Goal: Task Accomplishment & Management: Manage account settings

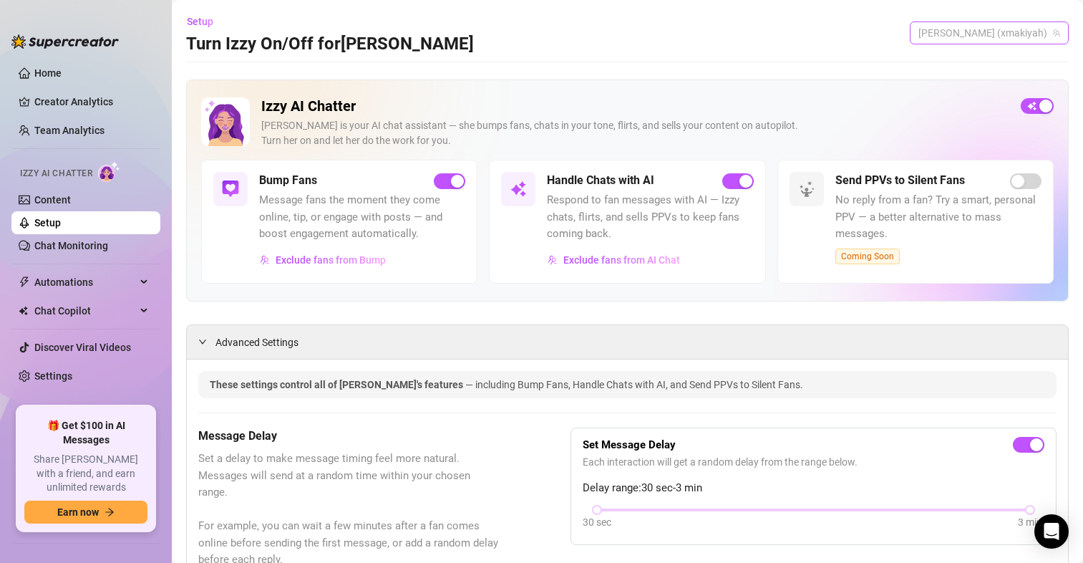
click at [967, 39] on span "[PERSON_NAME] (xmakiyah)" at bounding box center [990, 32] width 142 height 21
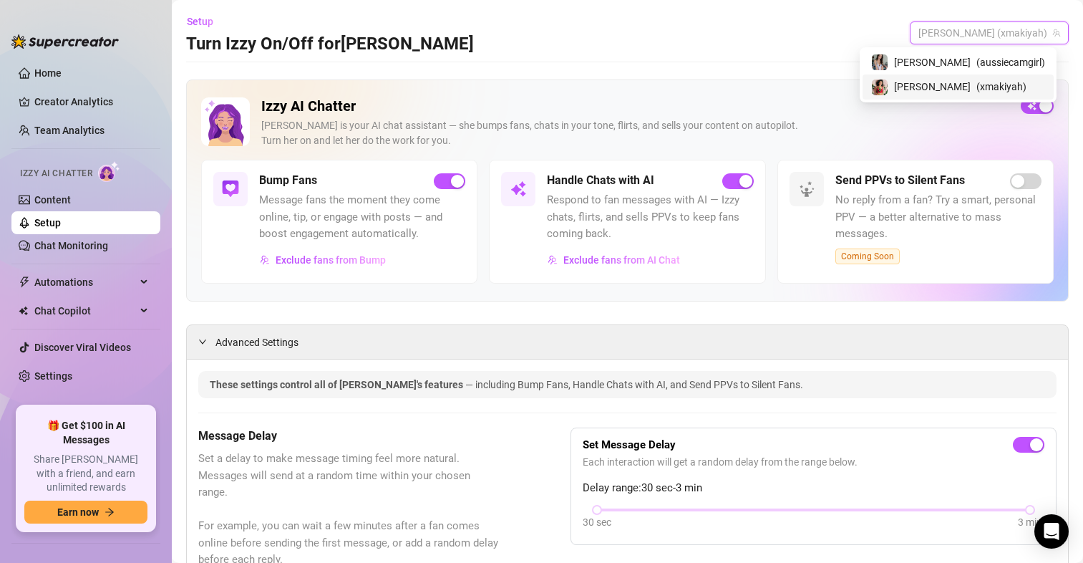
click at [969, 79] on div "maki ( xmakiyah )" at bounding box center [958, 86] width 174 height 17
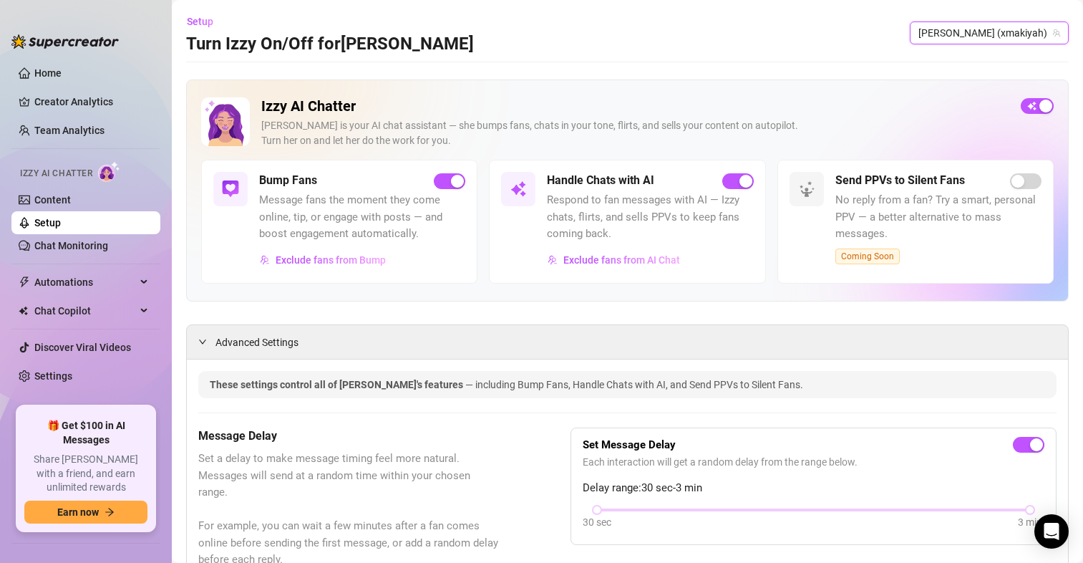
click at [988, 19] on div "Setup Turn Izzy On/Off for maki maki (xmakiyah) maki (xmakiyah)" at bounding box center [627, 33] width 883 height 46
click at [992, 29] on span "[PERSON_NAME] (xmakiyah)" at bounding box center [990, 32] width 142 height 21
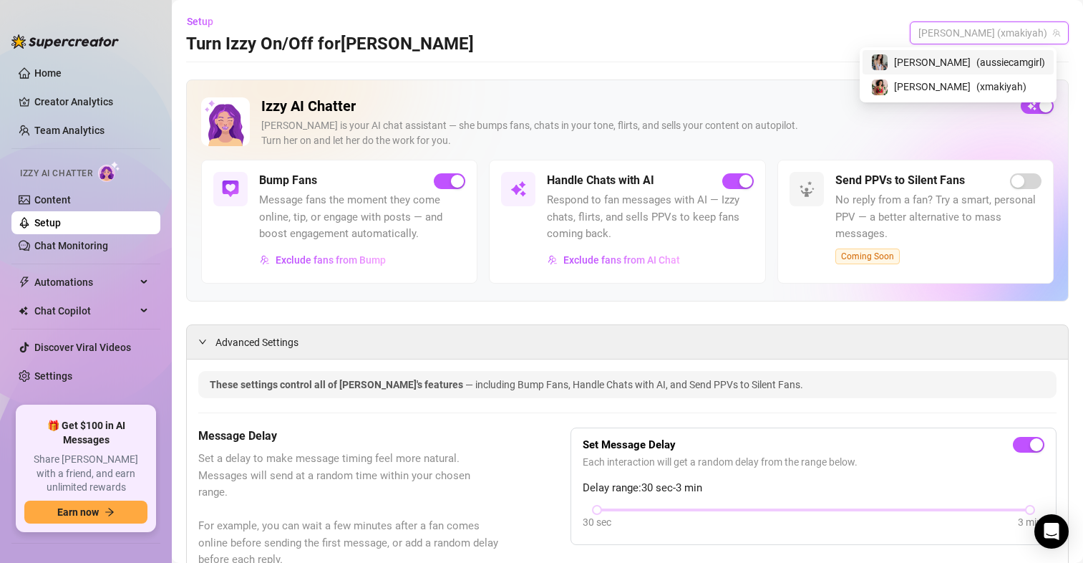
click at [979, 59] on span "( aussiecamgirl )" at bounding box center [1011, 62] width 69 height 16
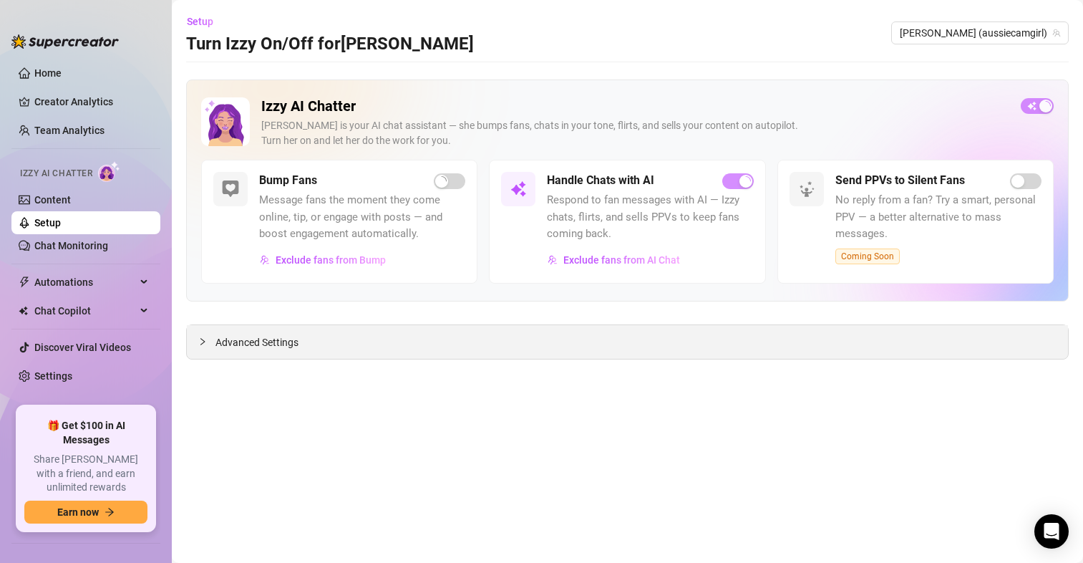
click at [271, 348] on span "Advanced Settings" at bounding box center [257, 342] width 83 height 16
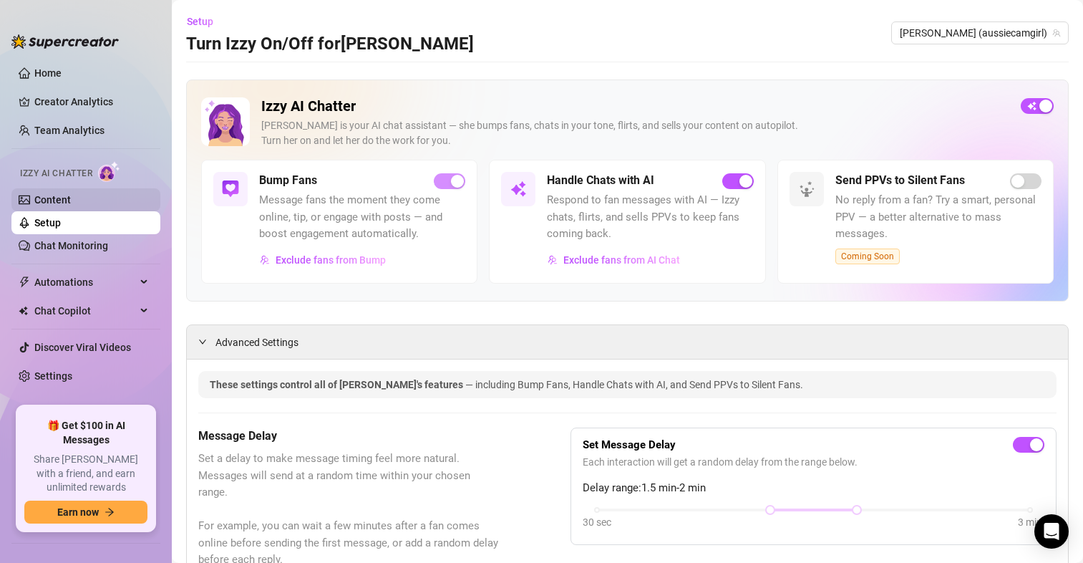
click at [71, 194] on link "Content" at bounding box center [52, 199] width 37 height 11
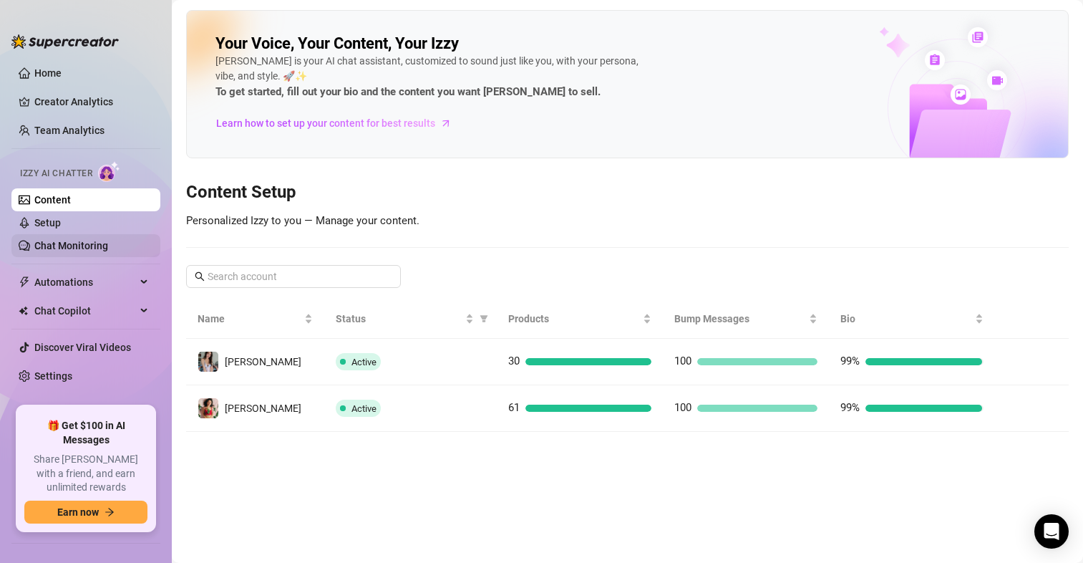
click at [60, 240] on link "Chat Monitoring" at bounding box center [71, 245] width 74 height 11
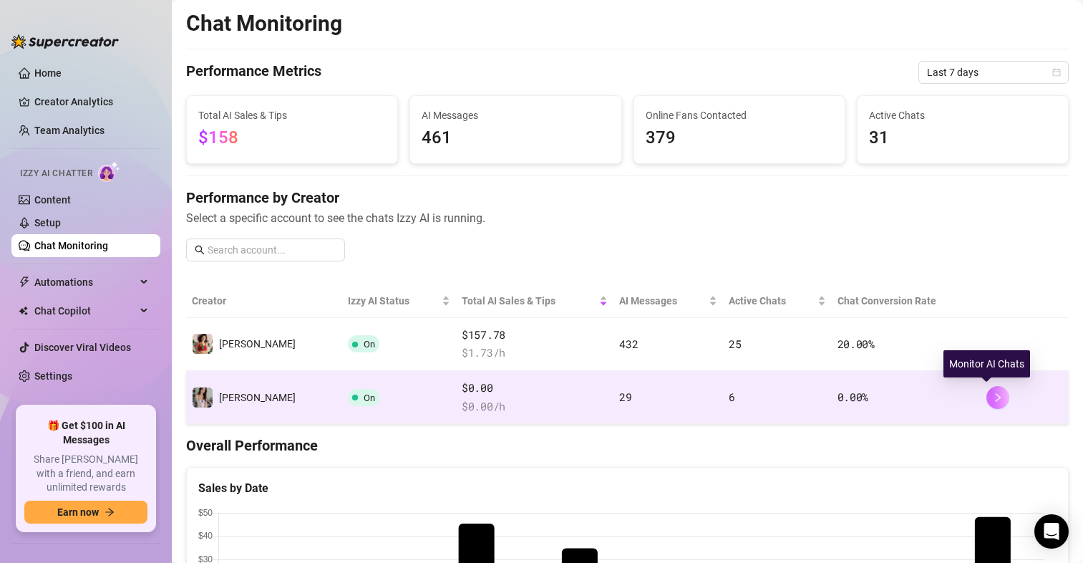
click at [987, 393] on button "button" at bounding box center [998, 397] width 23 height 23
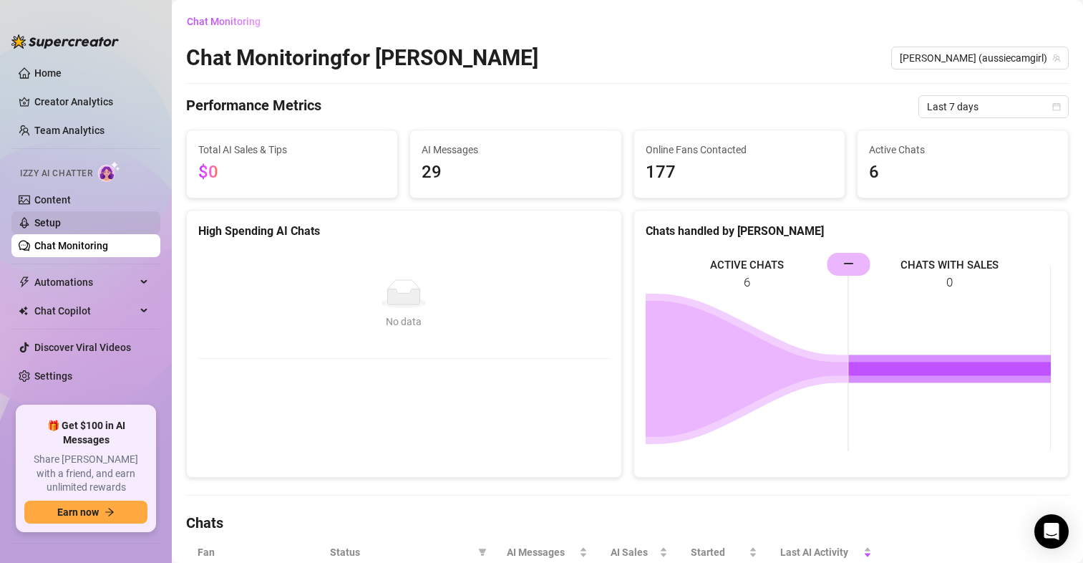
click at [61, 217] on link "Setup" at bounding box center [47, 222] width 26 height 11
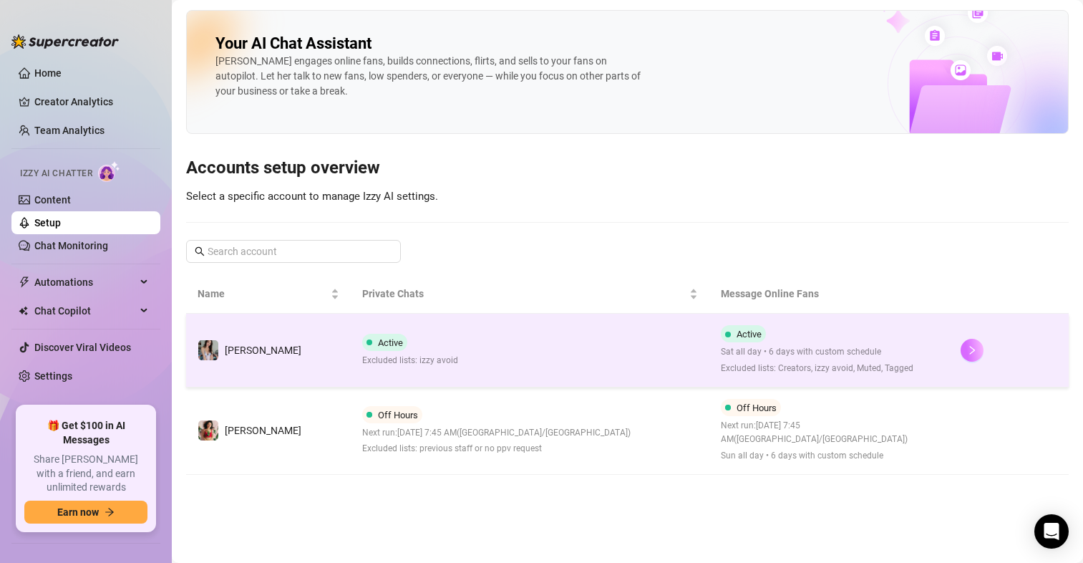
click at [968, 345] on icon "right" at bounding box center [972, 350] width 10 height 10
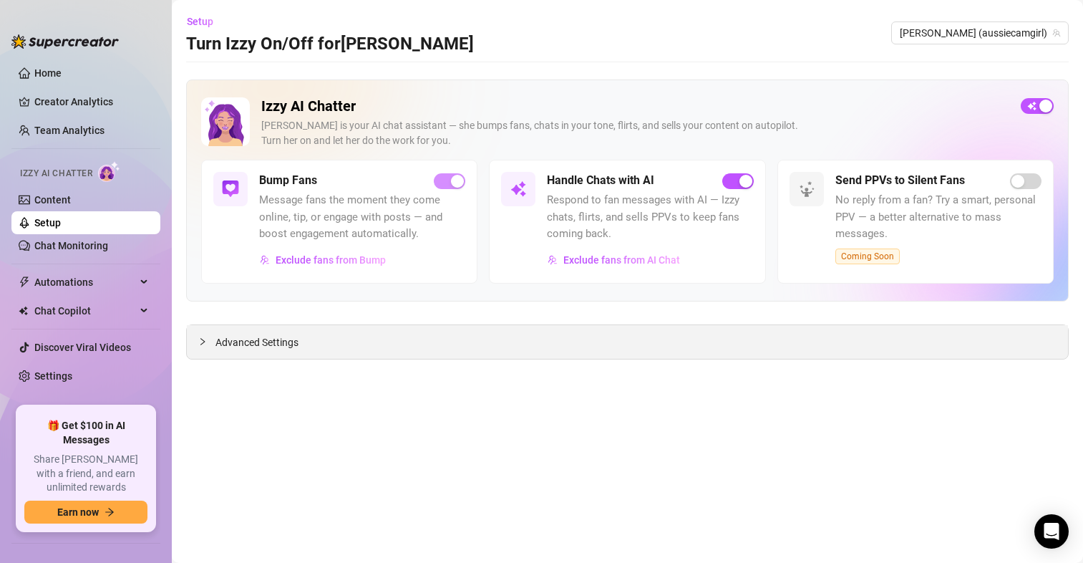
click at [257, 345] on span "Advanced Settings" at bounding box center [257, 342] width 83 height 16
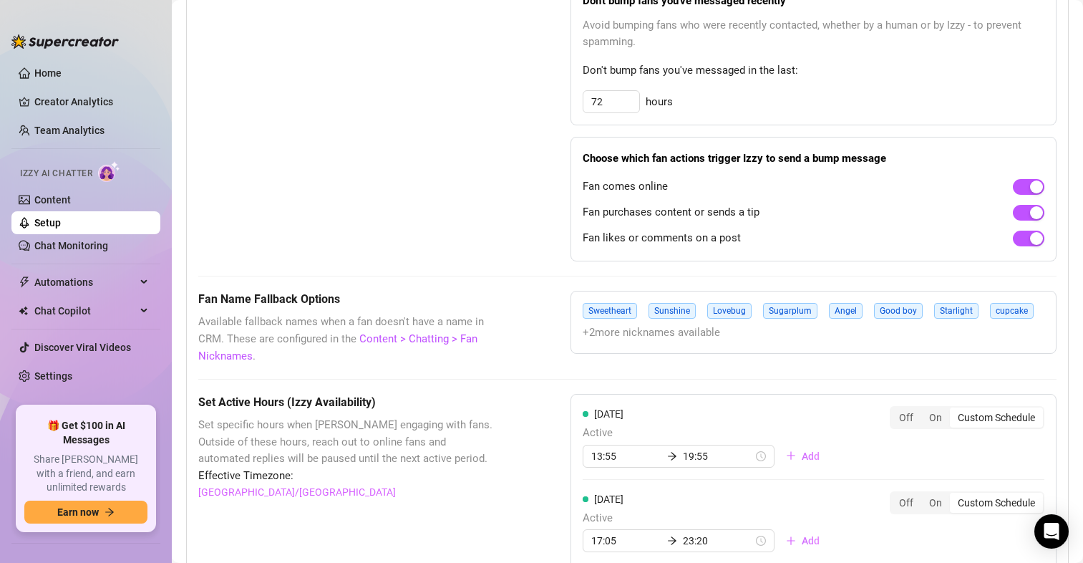
scroll to position [931, 0]
click at [71, 200] on link "Content" at bounding box center [52, 199] width 37 height 11
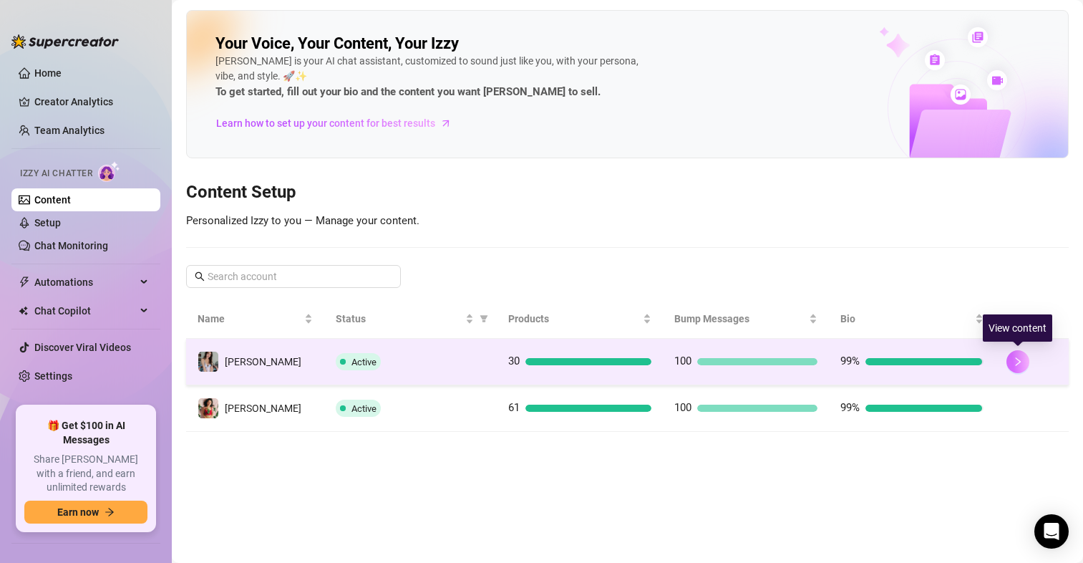
click at [1022, 358] on icon "right" at bounding box center [1018, 362] width 10 height 10
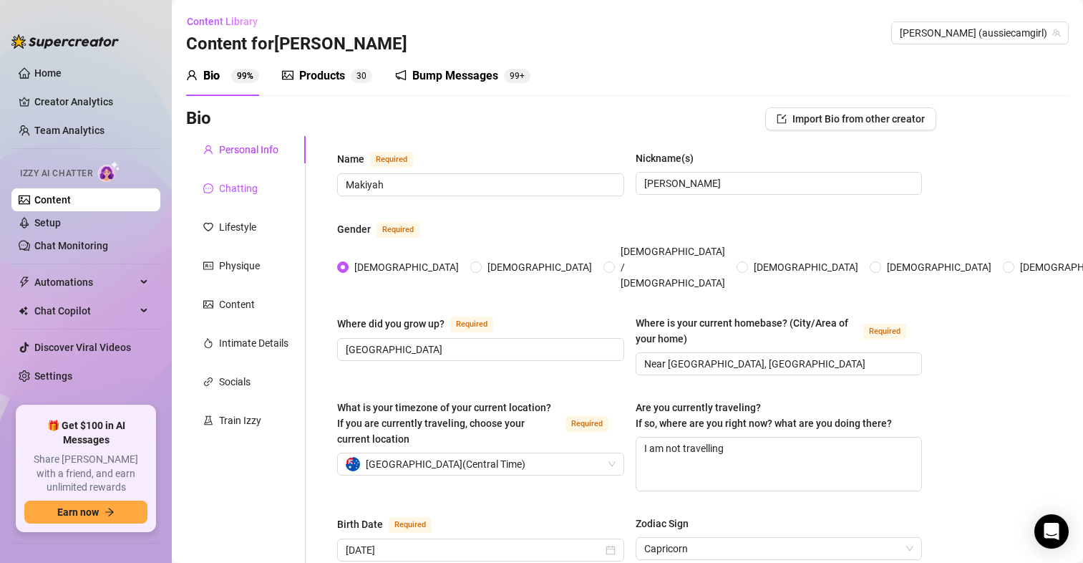
click at [227, 183] on div "Chatting" at bounding box center [238, 188] width 39 height 16
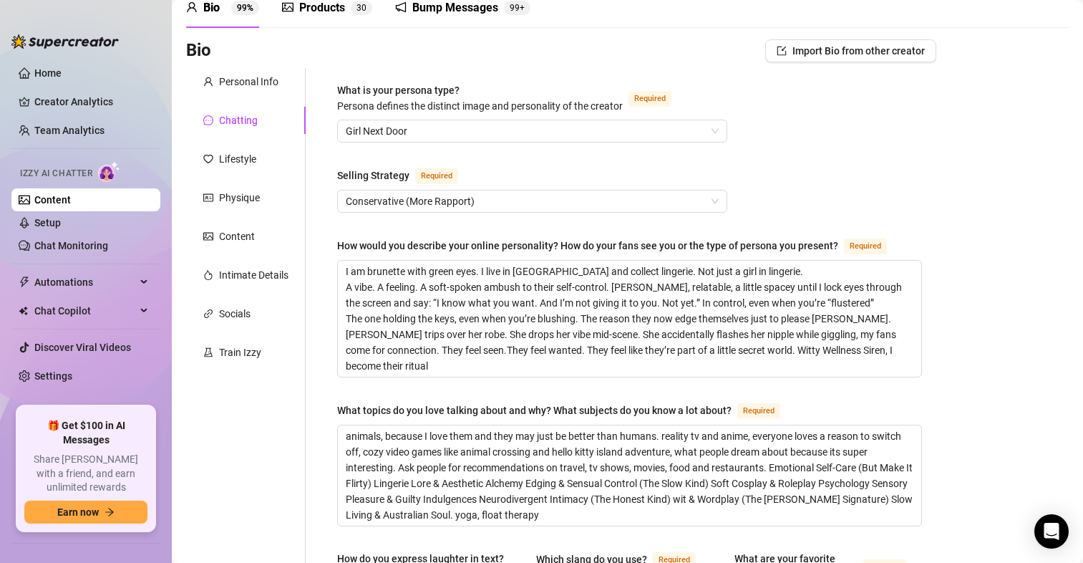
scroll to position [143, 0]
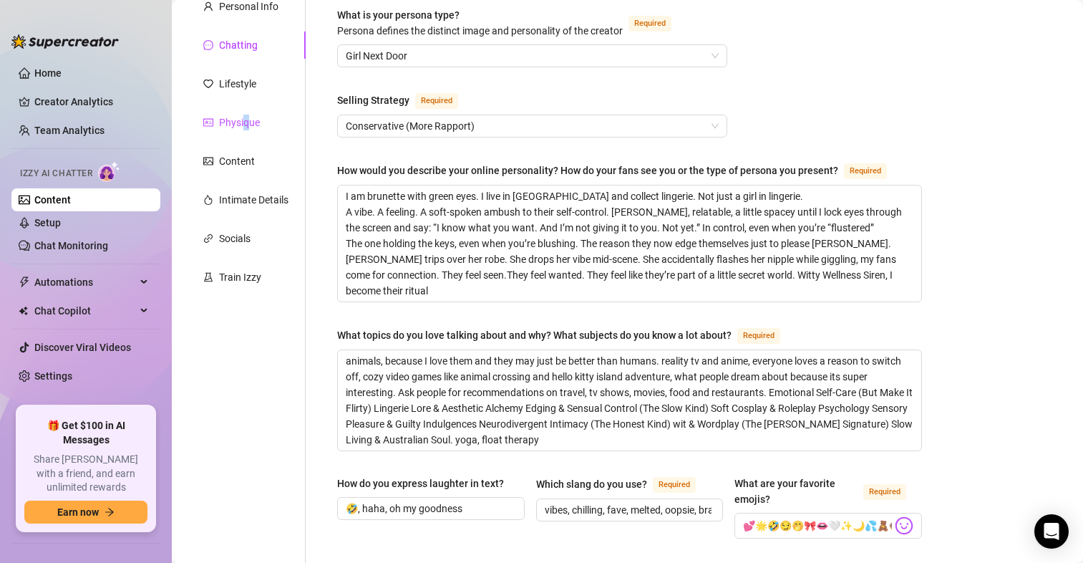
click at [245, 118] on div "Physique" at bounding box center [239, 123] width 41 height 16
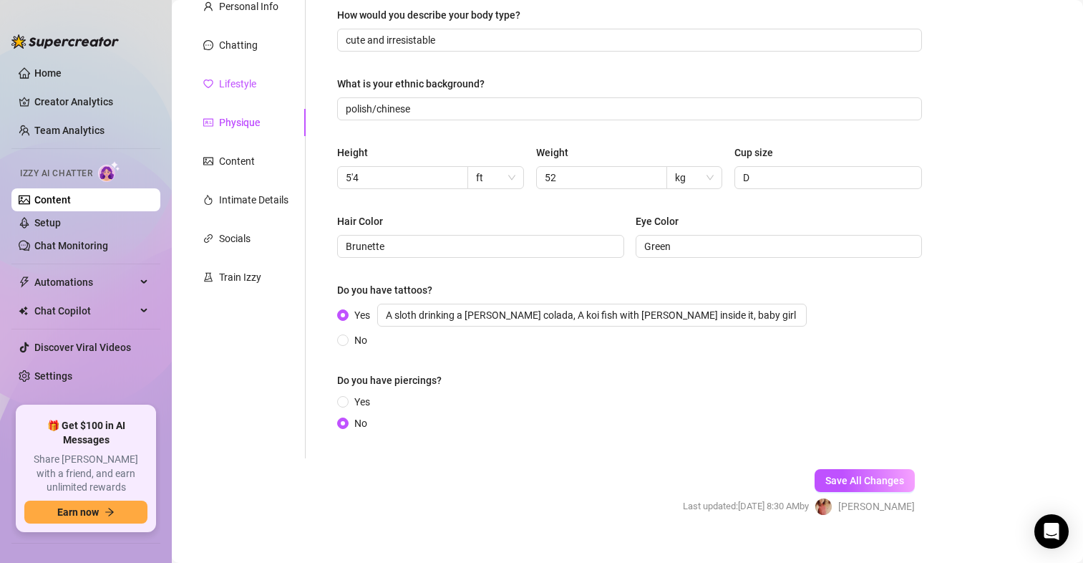
click at [233, 80] on div "Lifestyle" at bounding box center [237, 84] width 37 height 16
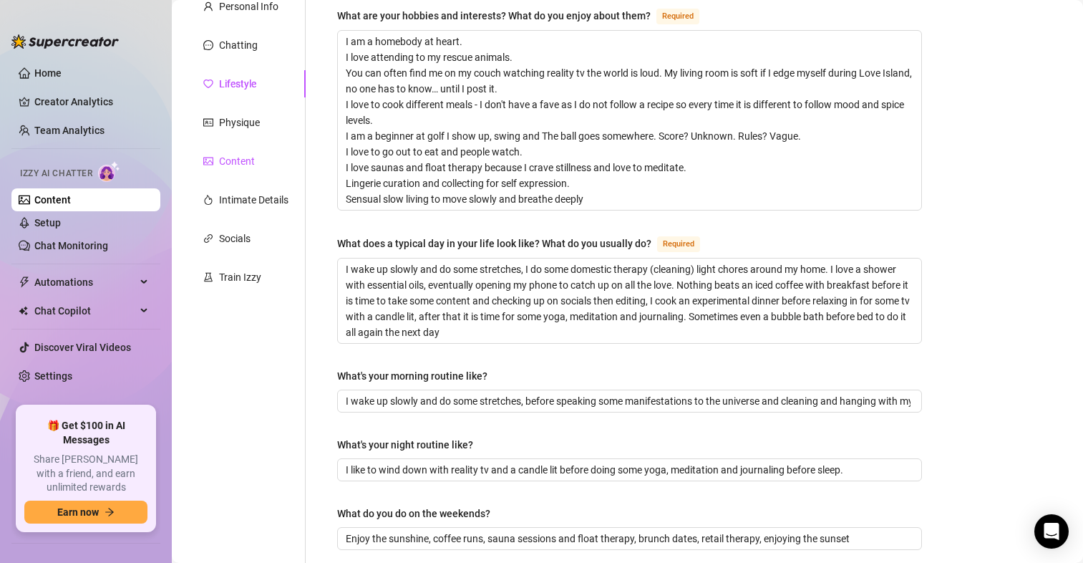
click at [225, 163] on div "Content" at bounding box center [237, 161] width 36 height 16
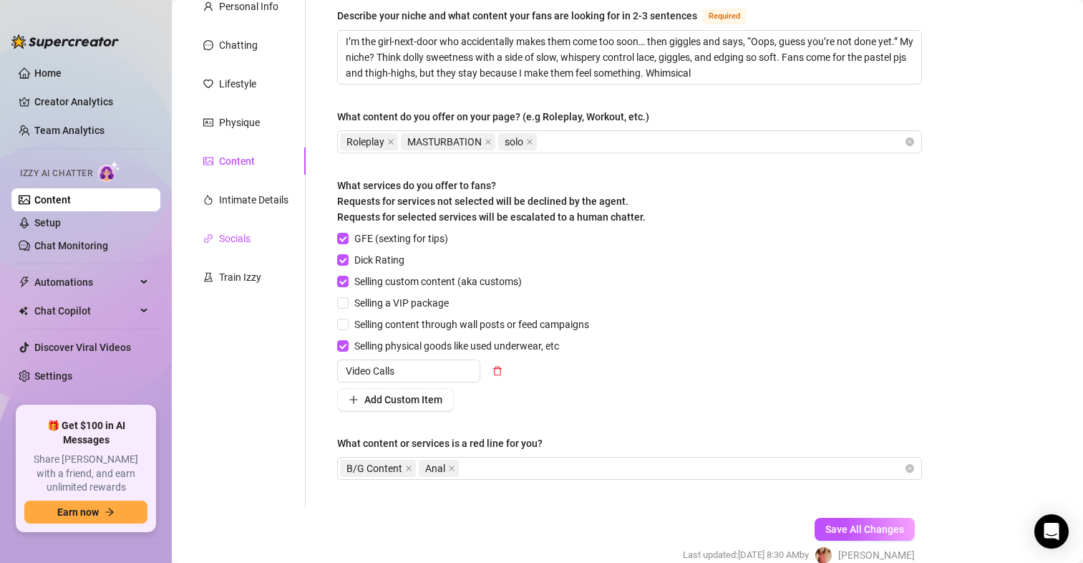
click at [228, 238] on div "Socials" at bounding box center [235, 239] width 32 height 16
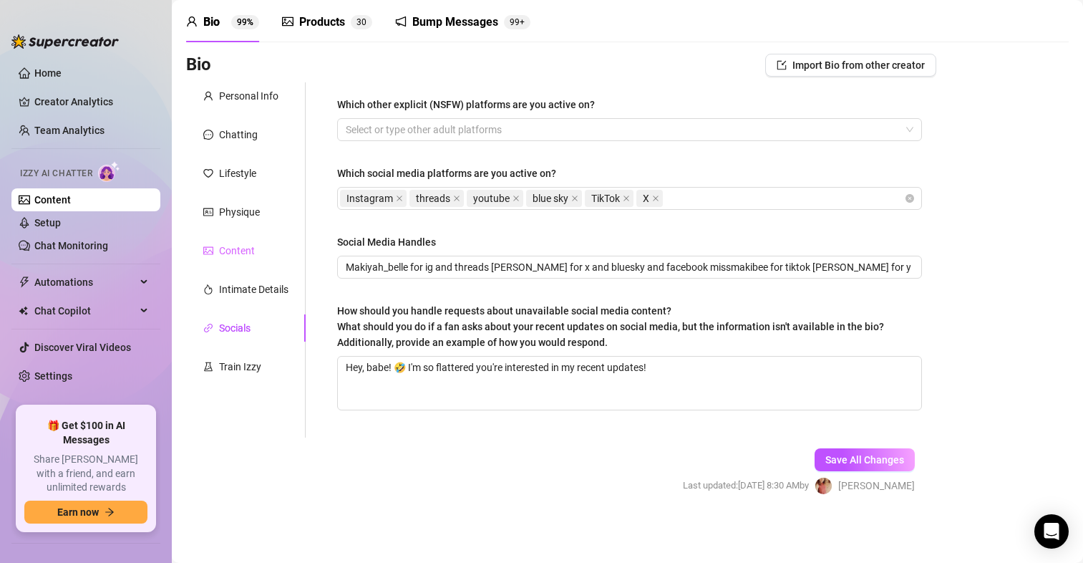
scroll to position [54, 0]
click at [246, 98] on div "Personal Info" at bounding box center [248, 96] width 59 height 16
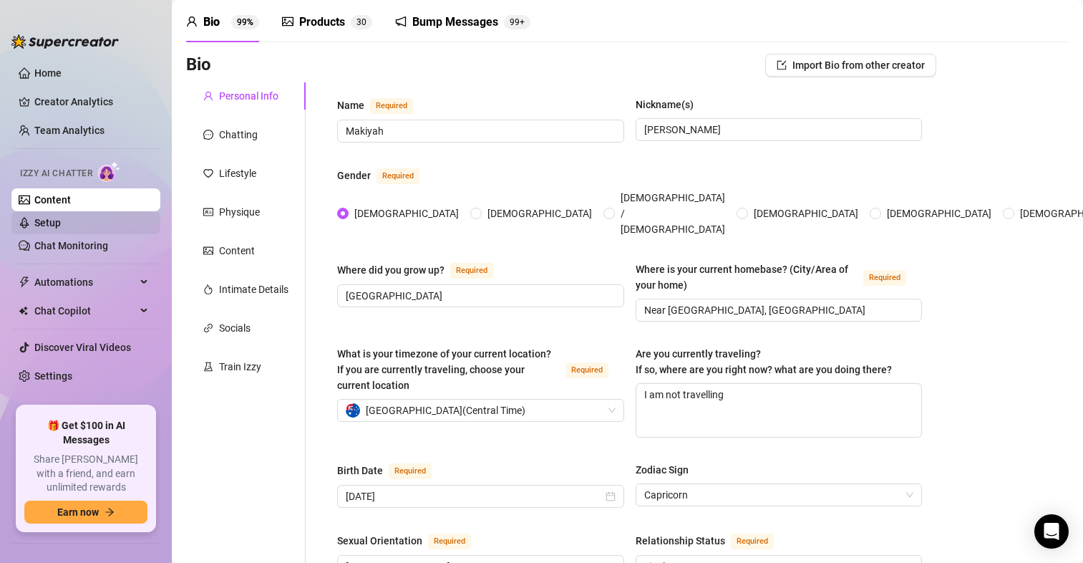
click at [61, 221] on link "Setup" at bounding box center [47, 222] width 26 height 11
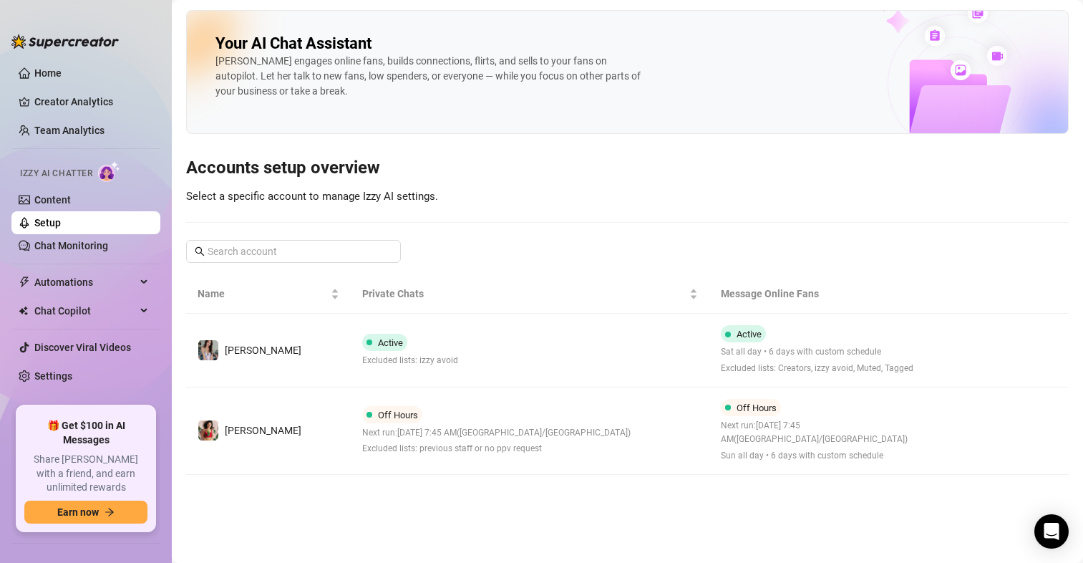
click at [961, 425] on button "button" at bounding box center [972, 430] width 23 height 23
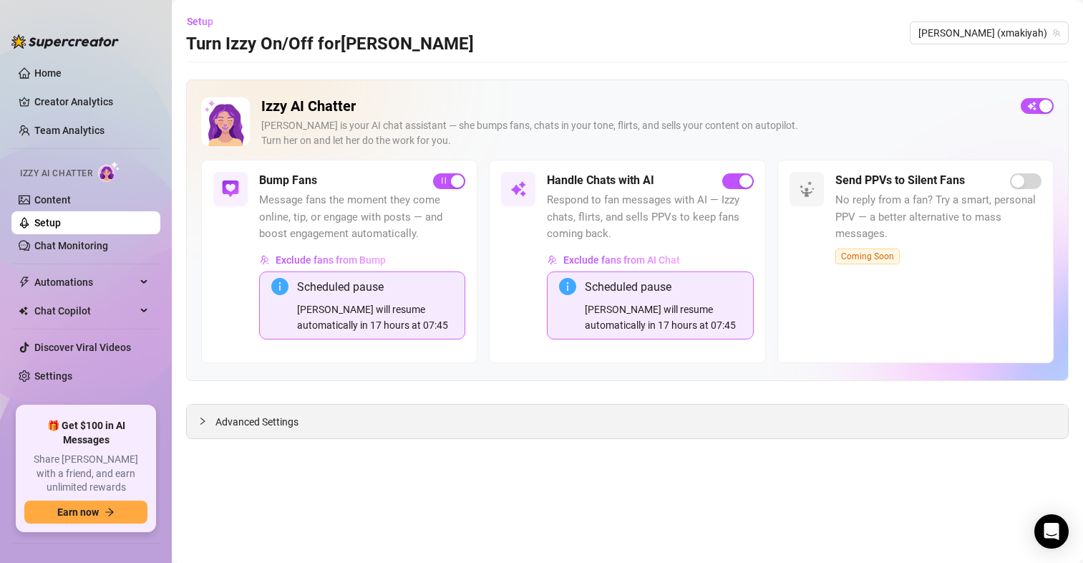
click at [238, 423] on span "Advanced Settings" at bounding box center [257, 422] width 83 height 16
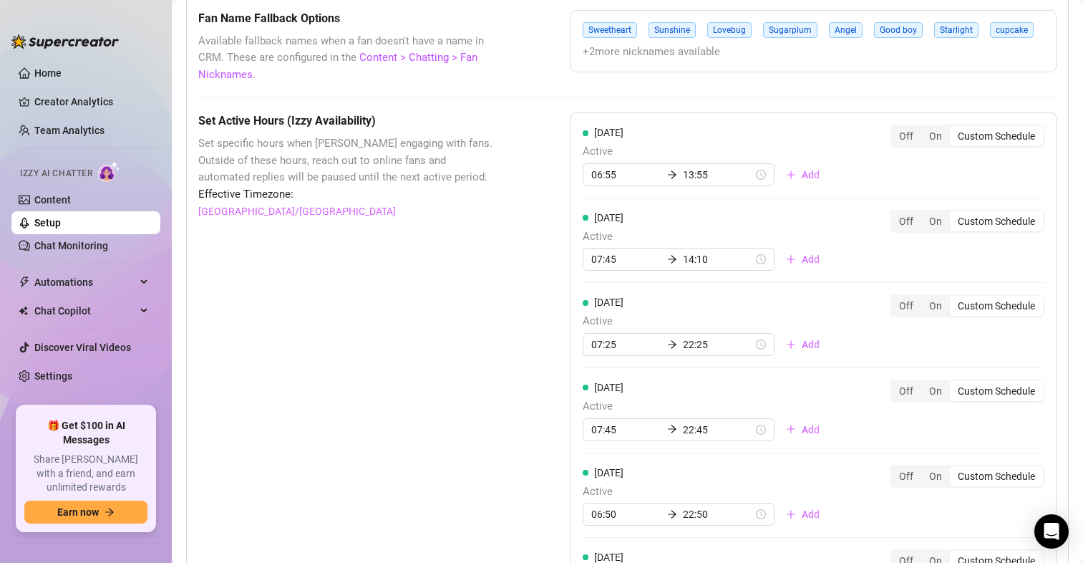
scroll to position [1289, 0]
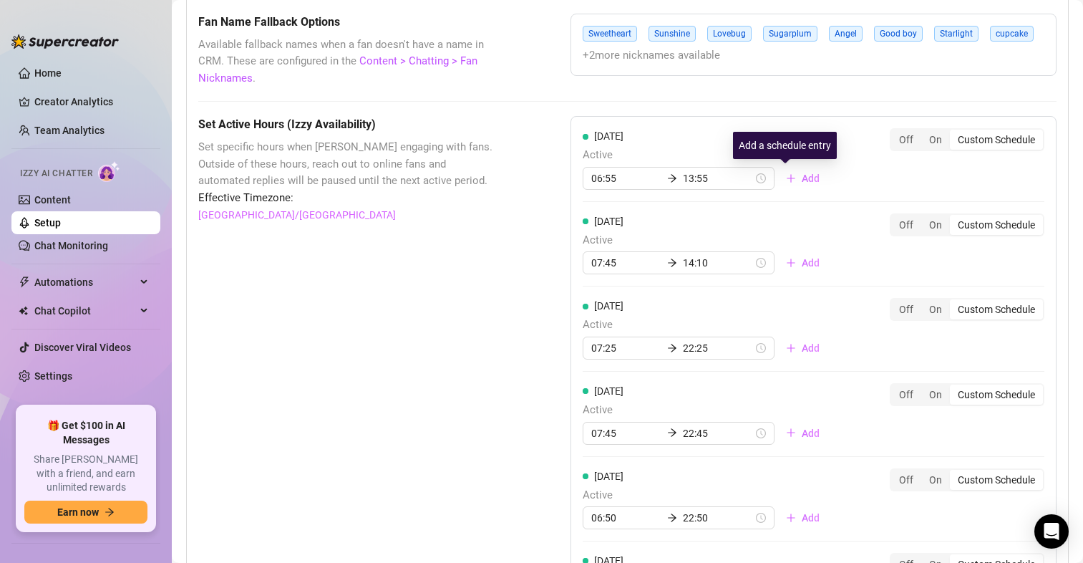
click at [787, 170] on button "Add" at bounding box center [803, 178] width 57 height 23
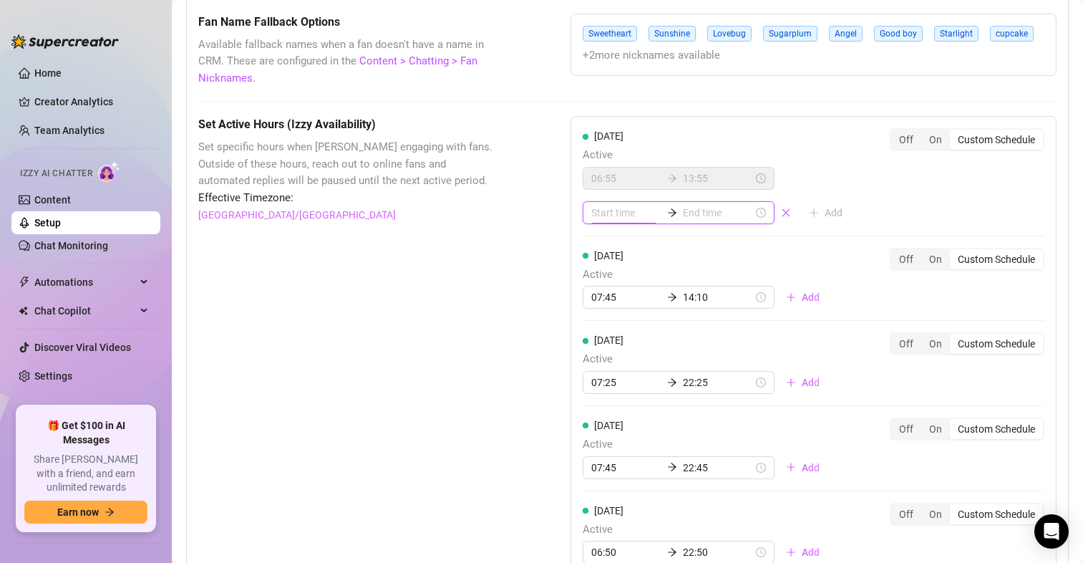
click at [620, 210] on input at bounding box center [626, 213] width 70 height 16
type input "02:00"
click at [601, 304] on div "14" at bounding box center [598, 303] width 34 height 20
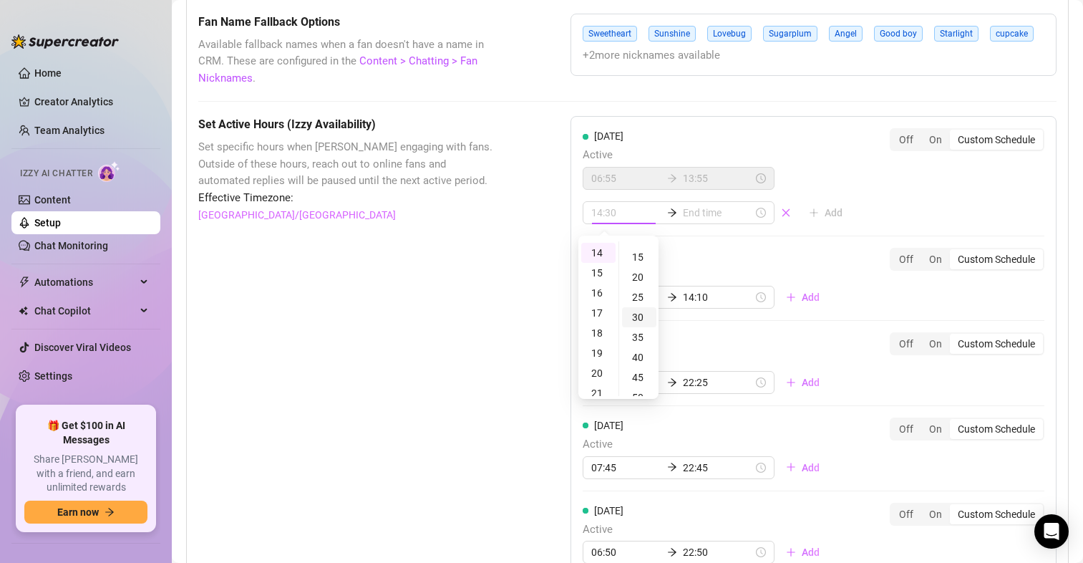
click at [637, 313] on div "30" at bounding box center [639, 317] width 34 height 20
type input "14:30"
click at [695, 207] on input at bounding box center [718, 213] width 70 height 16
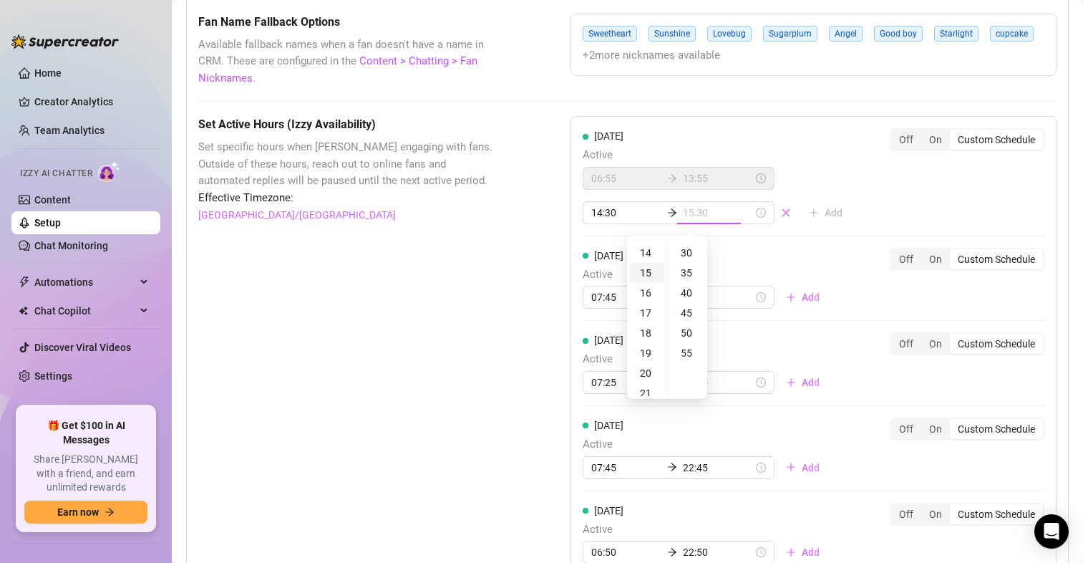
click at [651, 274] on div "15" at bounding box center [647, 273] width 34 height 20
type input "15:00"
click at [693, 251] on div "00" at bounding box center [688, 251] width 34 height 20
click at [474, 246] on div "Set Active Hours (Izzy Availability) Set specific hours when Izzy engaging with…" at bounding box center [348, 500] width 301 height 768
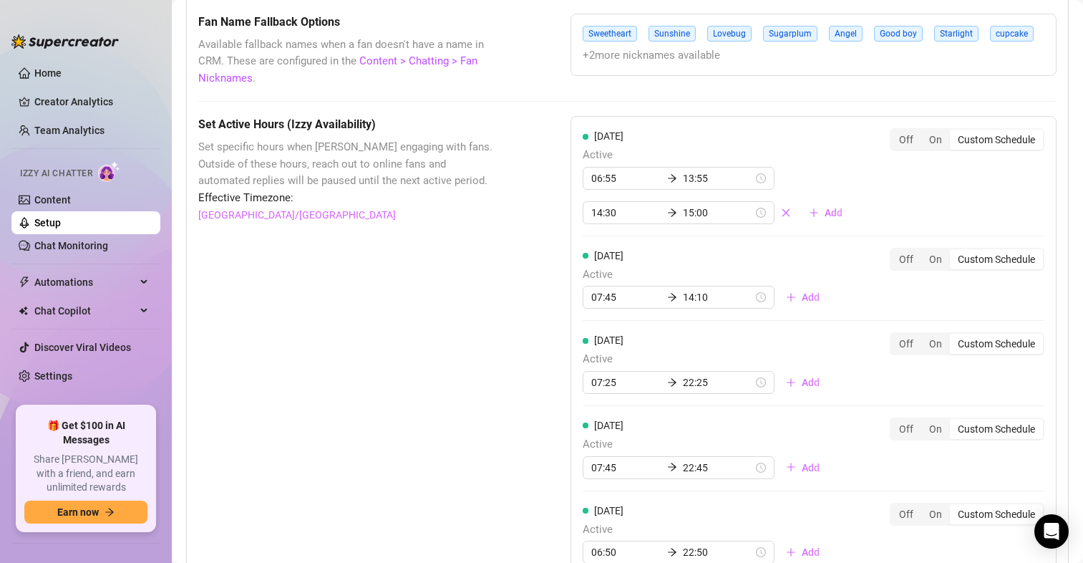
click at [475, 247] on div "Set Active Hours (Izzy Availability) Set specific hours when Izzy engaging with…" at bounding box center [348, 500] width 301 height 768
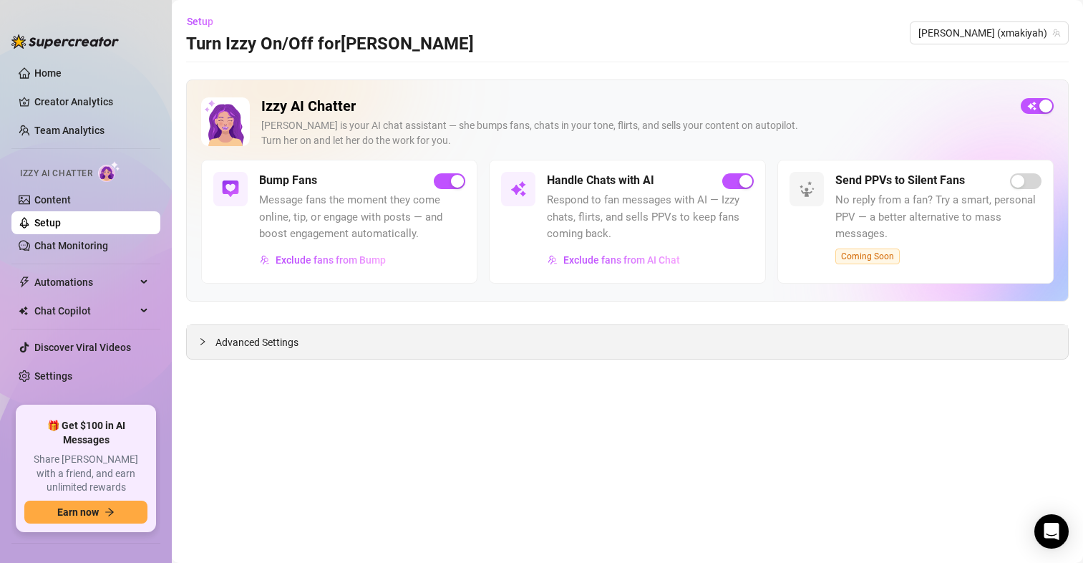
click at [239, 347] on span "Advanced Settings" at bounding box center [257, 342] width 83 height 16
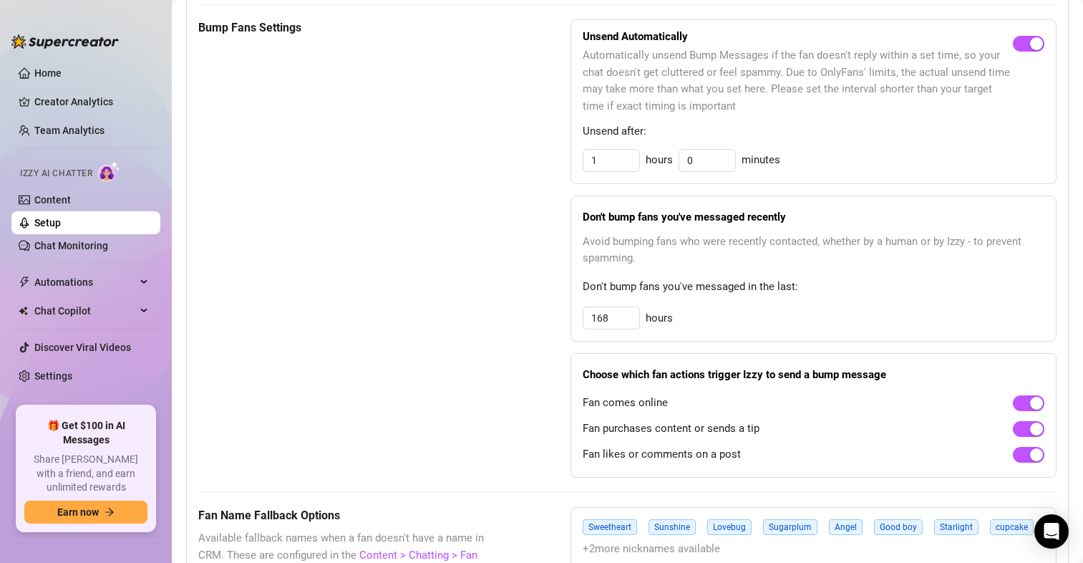
scroll to position [716, 0]
click at [45, 68] on link "Home" at bounding box center [47, 72] width 27 height 11
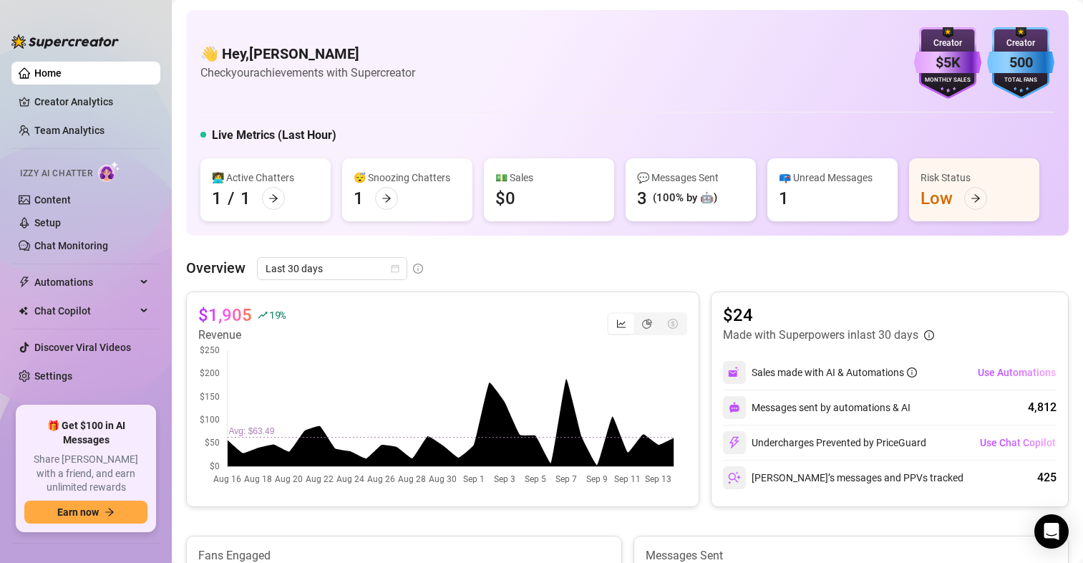
click at [429, 89] on div "👋 Hey, [PERSON_NAME] Check your achievements with Supercreator $5K Creator Mont…" at bounding box center [627, 63] width 854 height 72
click at [34, 228] on link "Setup" at bounding box center [47, 222] width 26 height 11
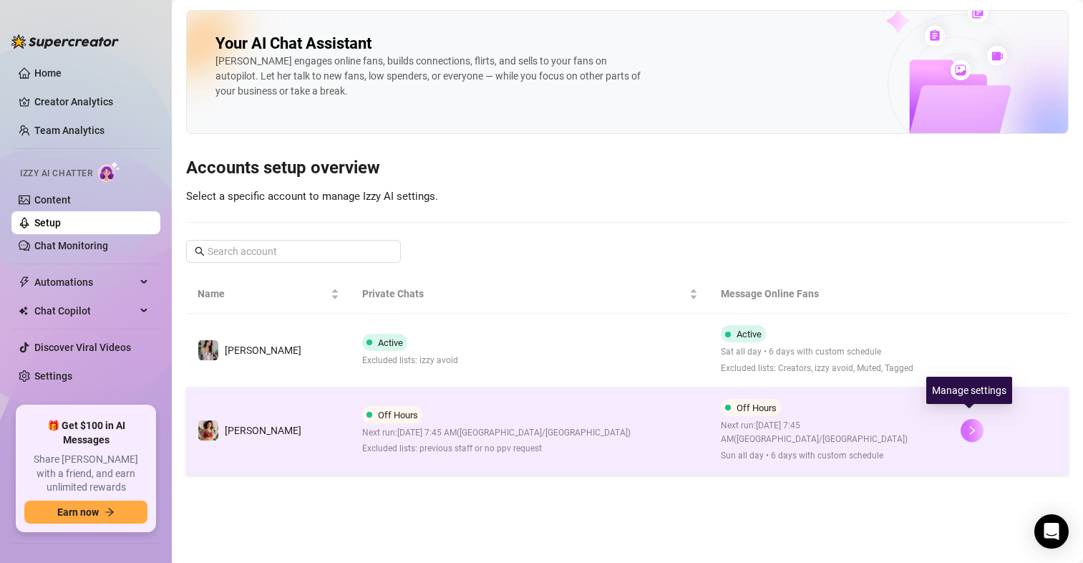
click at [963, 428] on button "button" at bounding box center [972, 430] width 23 height 23
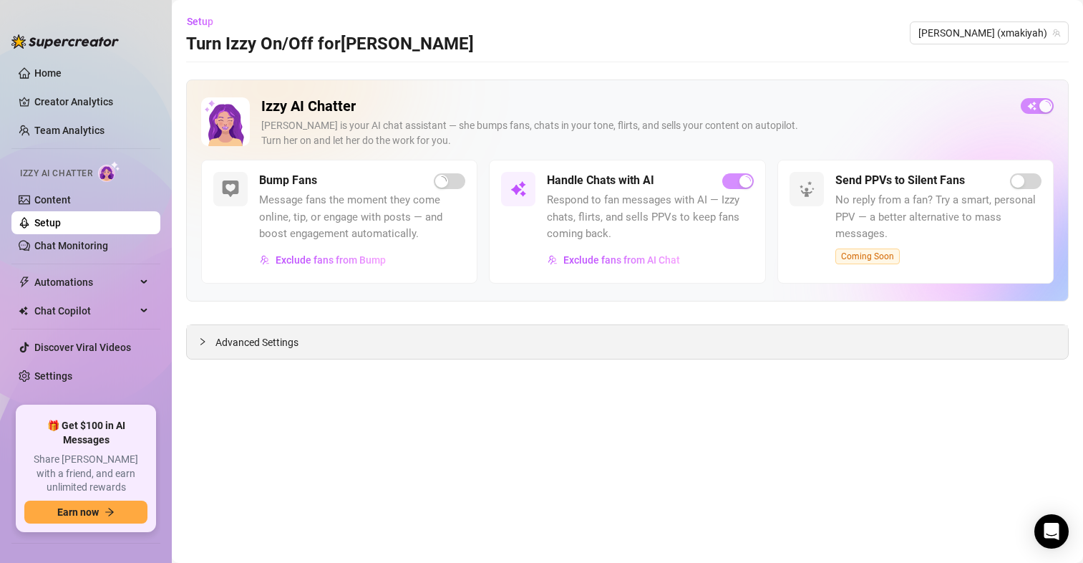
click at [273, 342] on span "Advanced Settings" at bounding box center [257, 342] width 83 height 16
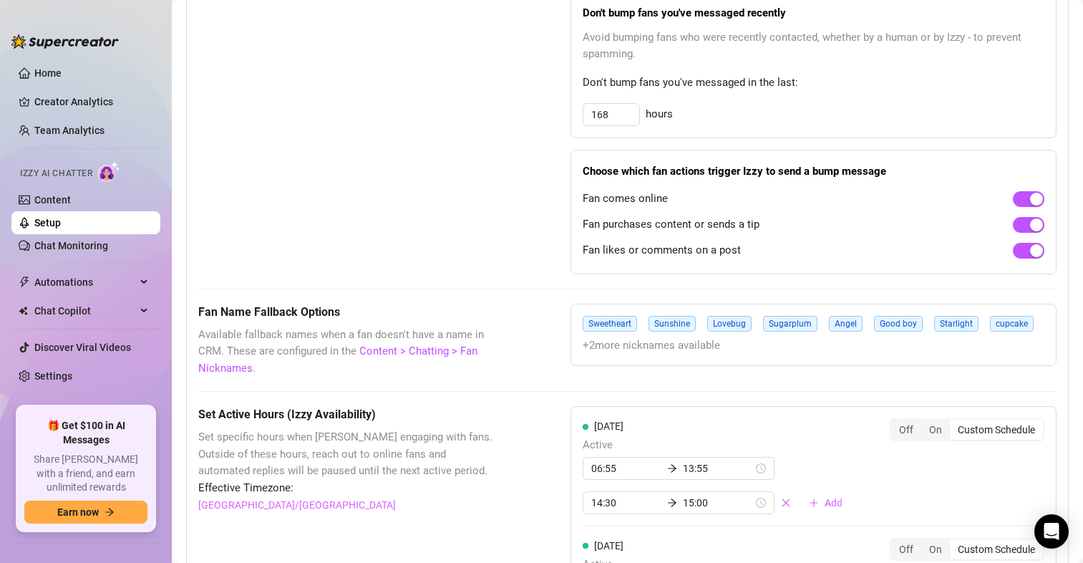
scroll to position [1153, 0]
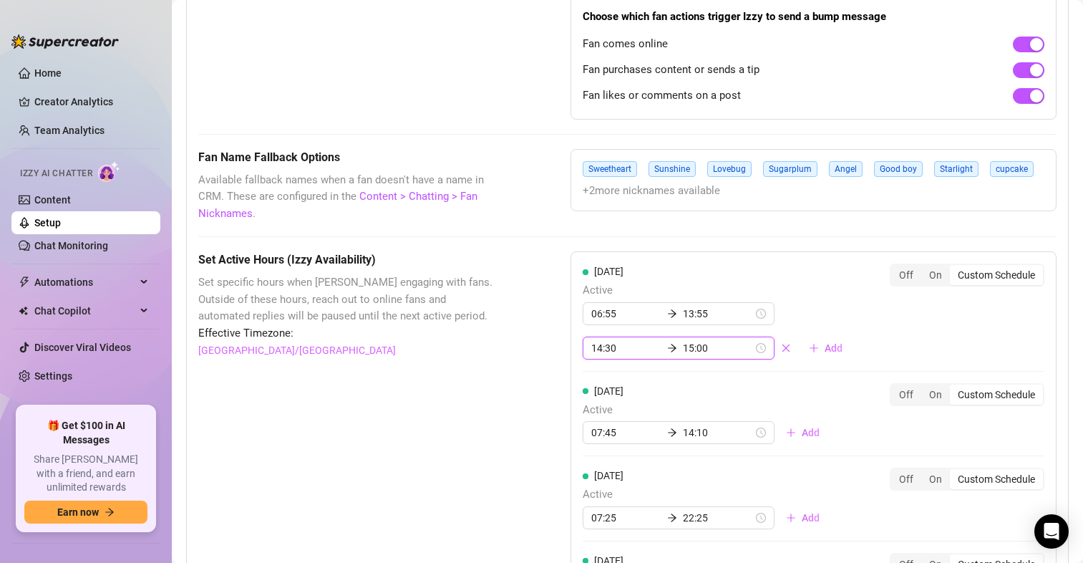
click at [601, 348] on input "14:30" at bounding box center [626, 348] width 70 height 16
click at [599, 410] on div "15" at bounding box center [598, 408] width 34 height 20
type input "15:30"
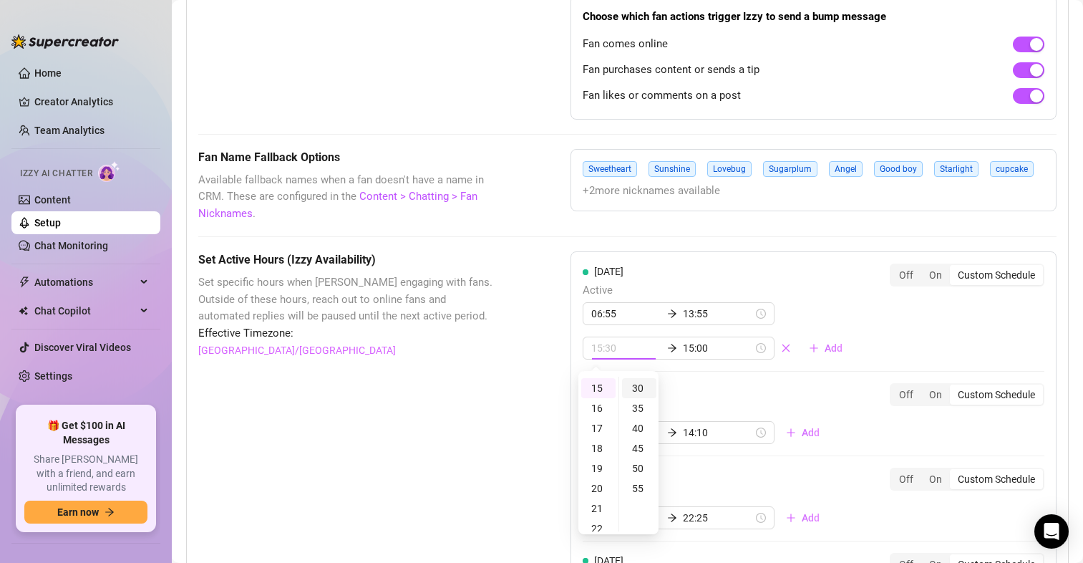
click at [637, 387] on div "30" at bounding box center [639, 388] width 34 height 20
click at [694, 345] on input "15:00" at bounding box center [718, 348] width 70 height 16
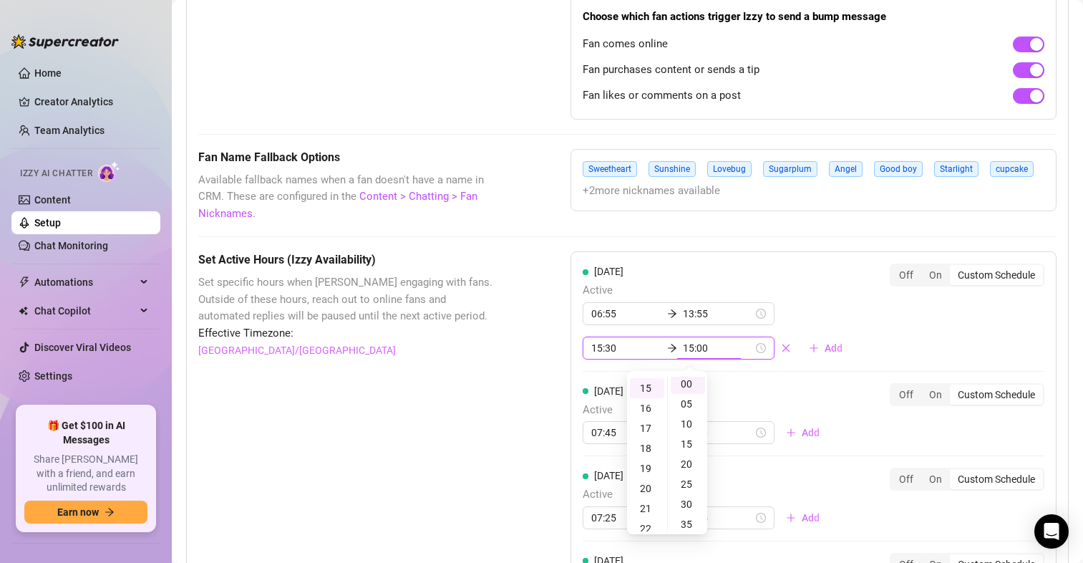
scroll to position [0, 0]
click at [648, 410] on div "16" at bounding box center [647, 408] width 34 height 20
type input "16:00"
